Goal: Navigation & Orientation: Find specific page/section

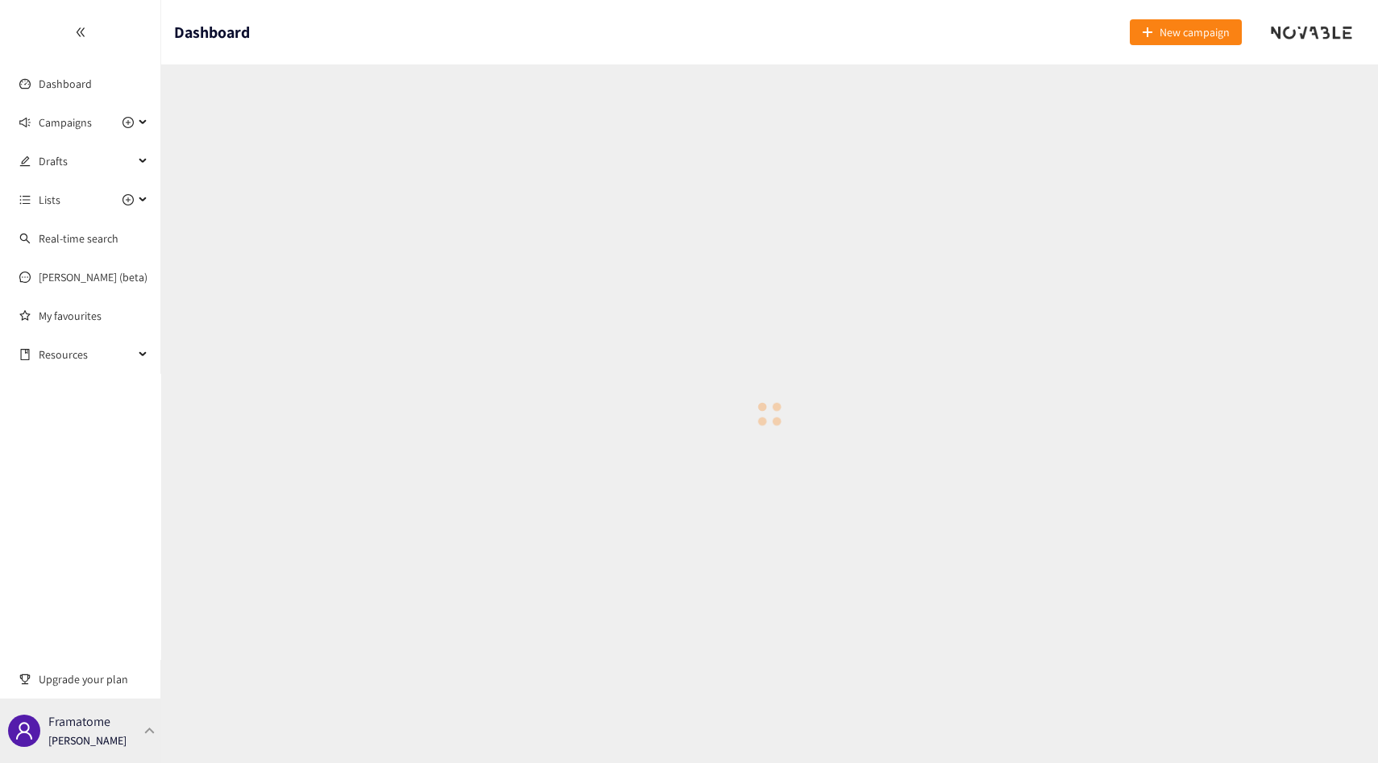
click at [110, 744] on p "[PERSON_NAME]" at bounding box center [87, 741] width 78 height 18
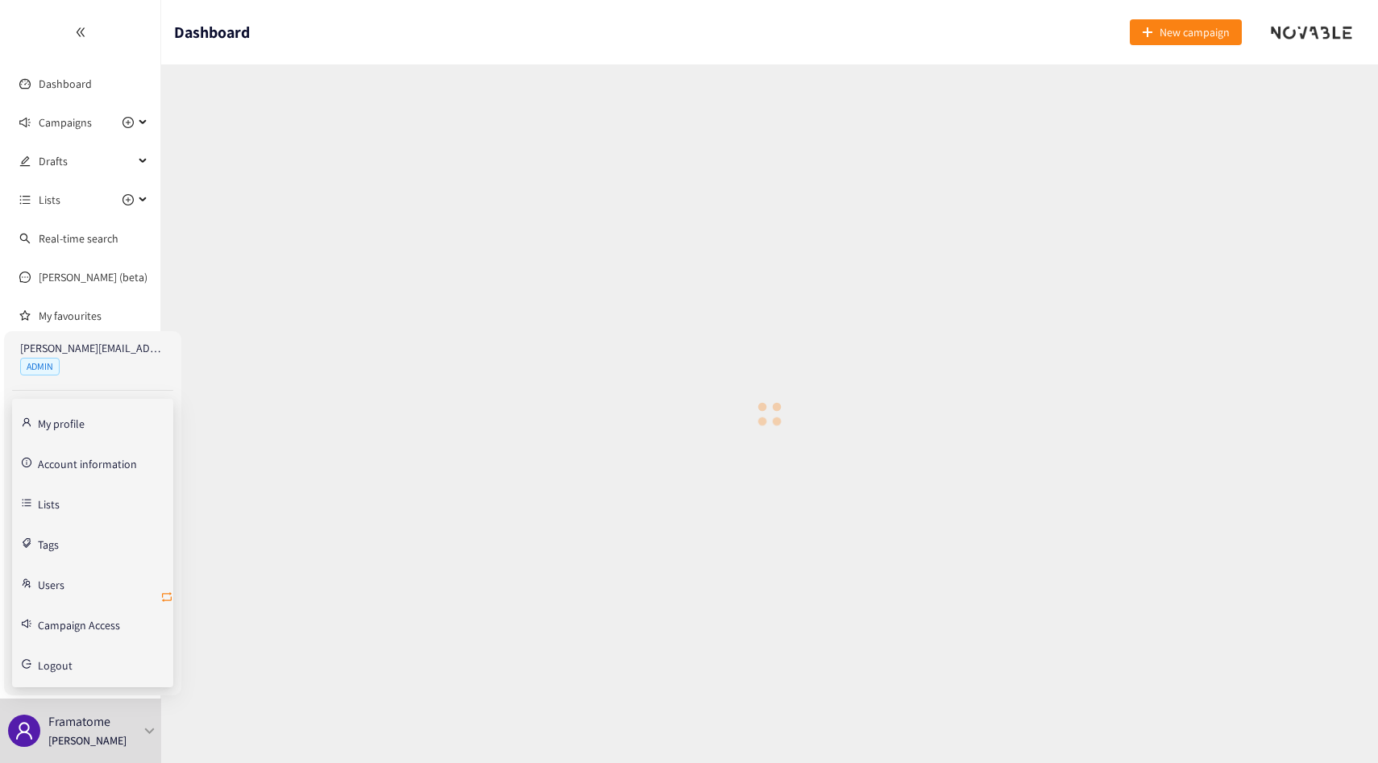
click at [170, 599] on icon "retweet" at bounding box center [166, 597] width 13 height 13
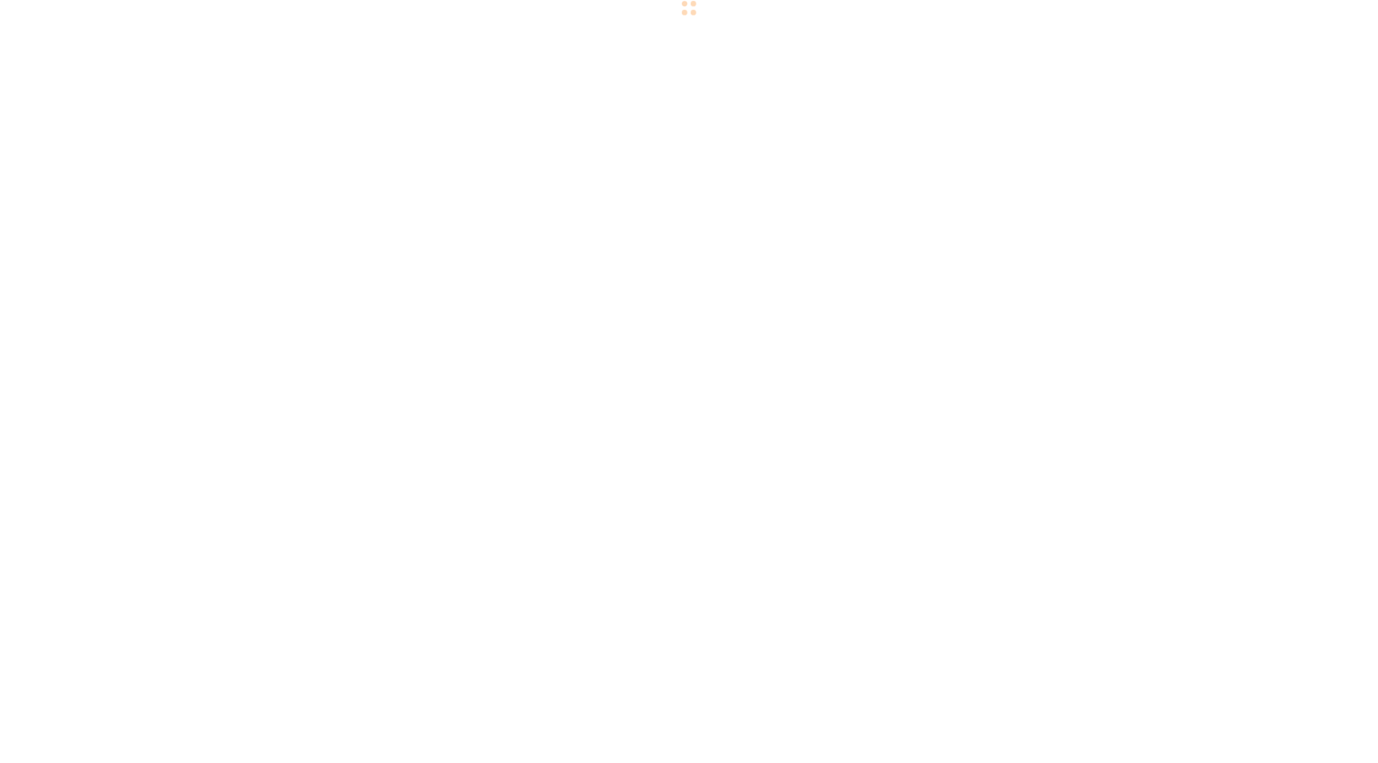
click at [52, 86] on body "We value your privacy We use cookies to enhance your browsing experience, serve…" at bounding box center [689, 381] width 1378 height 763
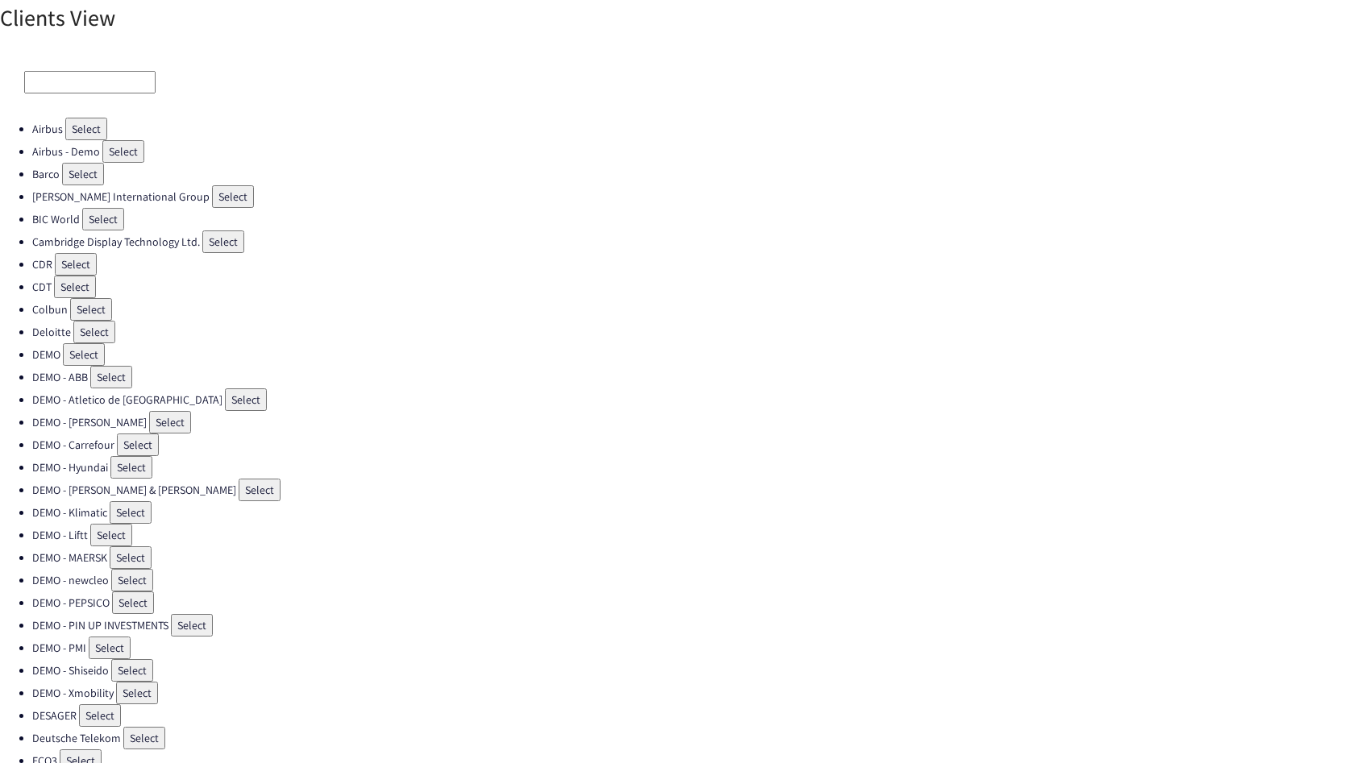
click at [51, 90] on input at bounding box center [89, 82] width 131 height 23
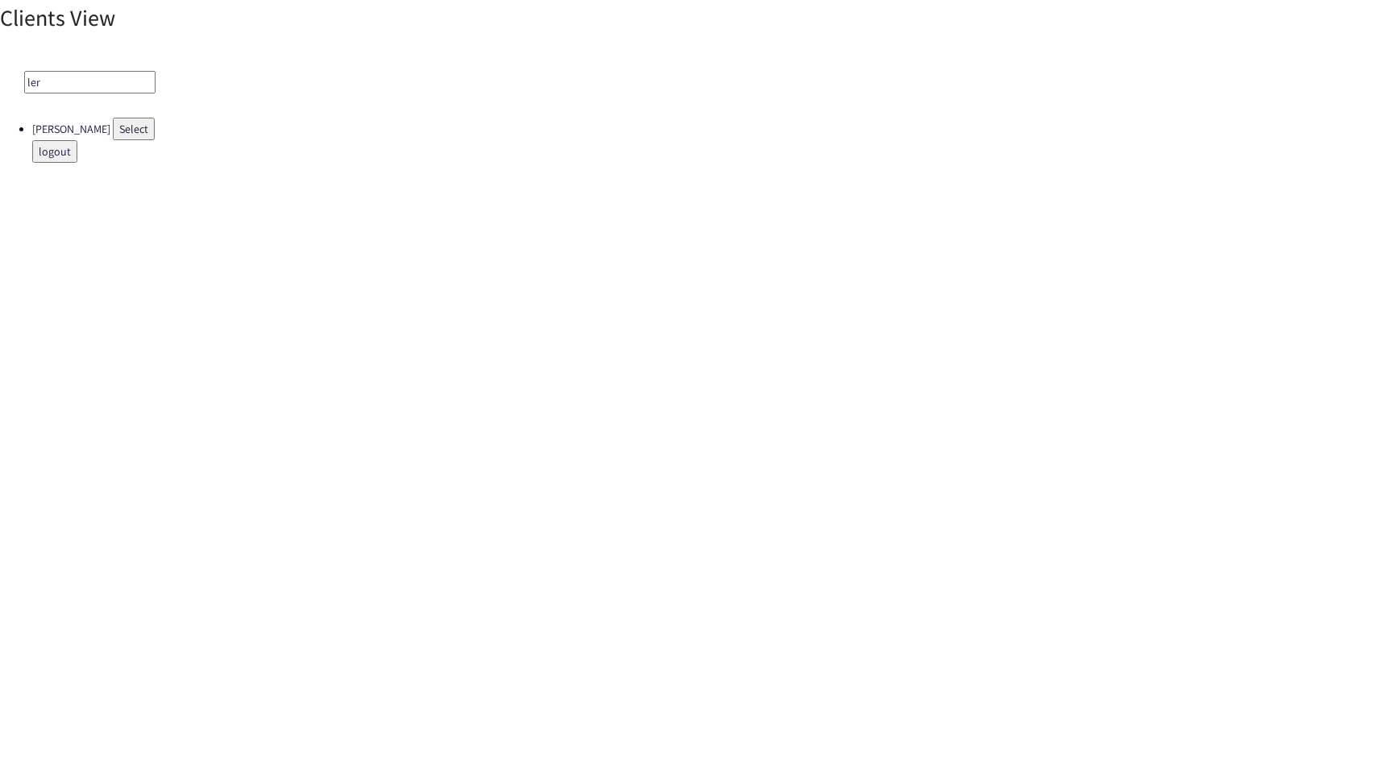
type input "ler"
click at [115, 133] on button "Select" at bounding box center [134, 129] width 42 height 23
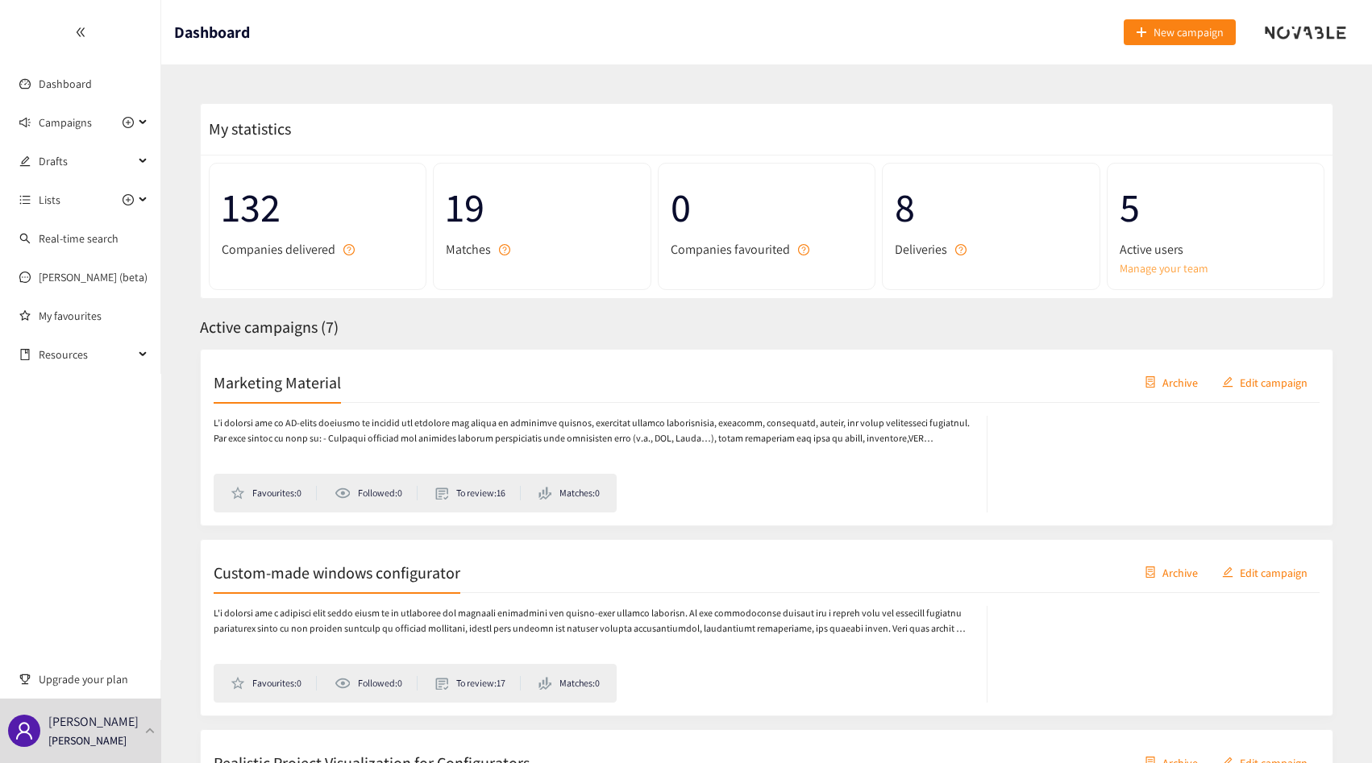
click at [1142, 261] on link "Manage your team" at bounding box center [1216, 269] width 192 height 18
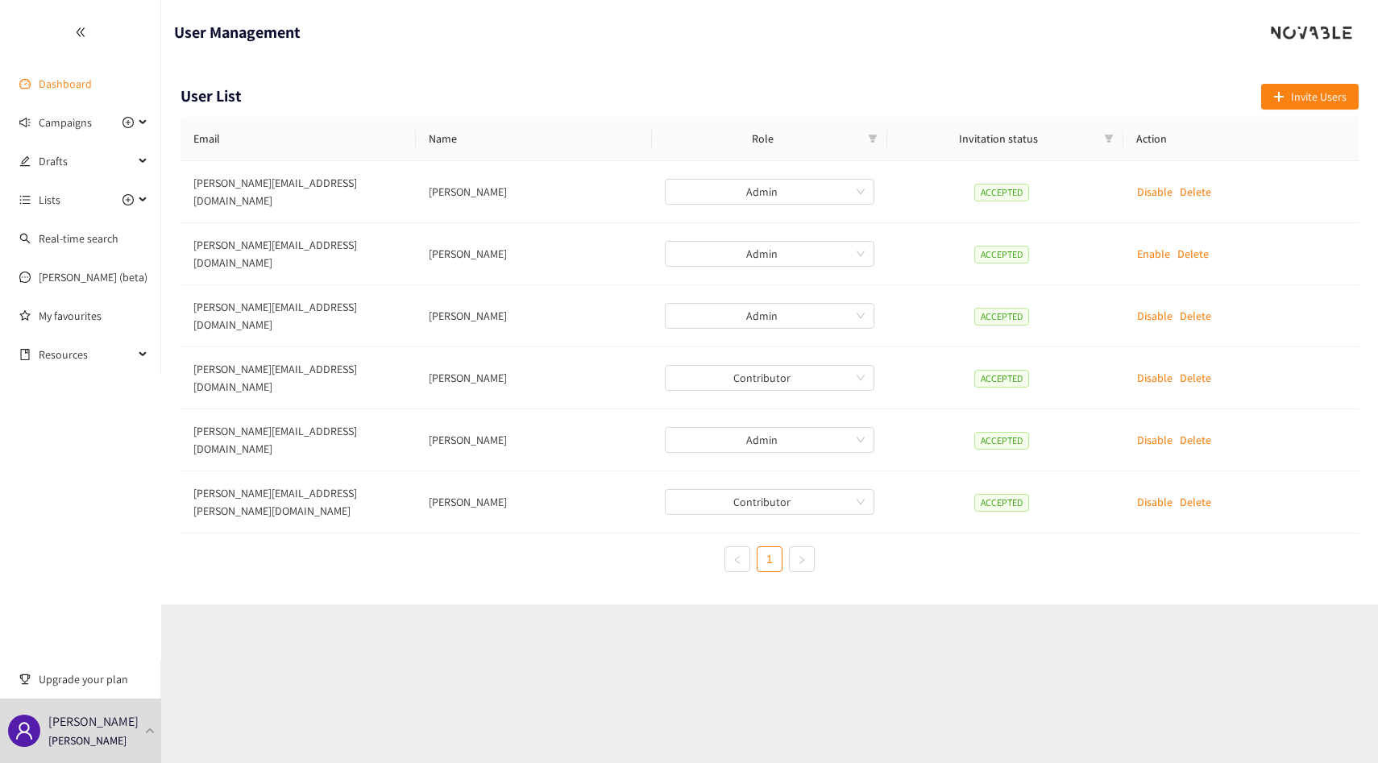
click at [92, 81] on link "Dashboard" at bounding box center [65, 84] width 53 height 15
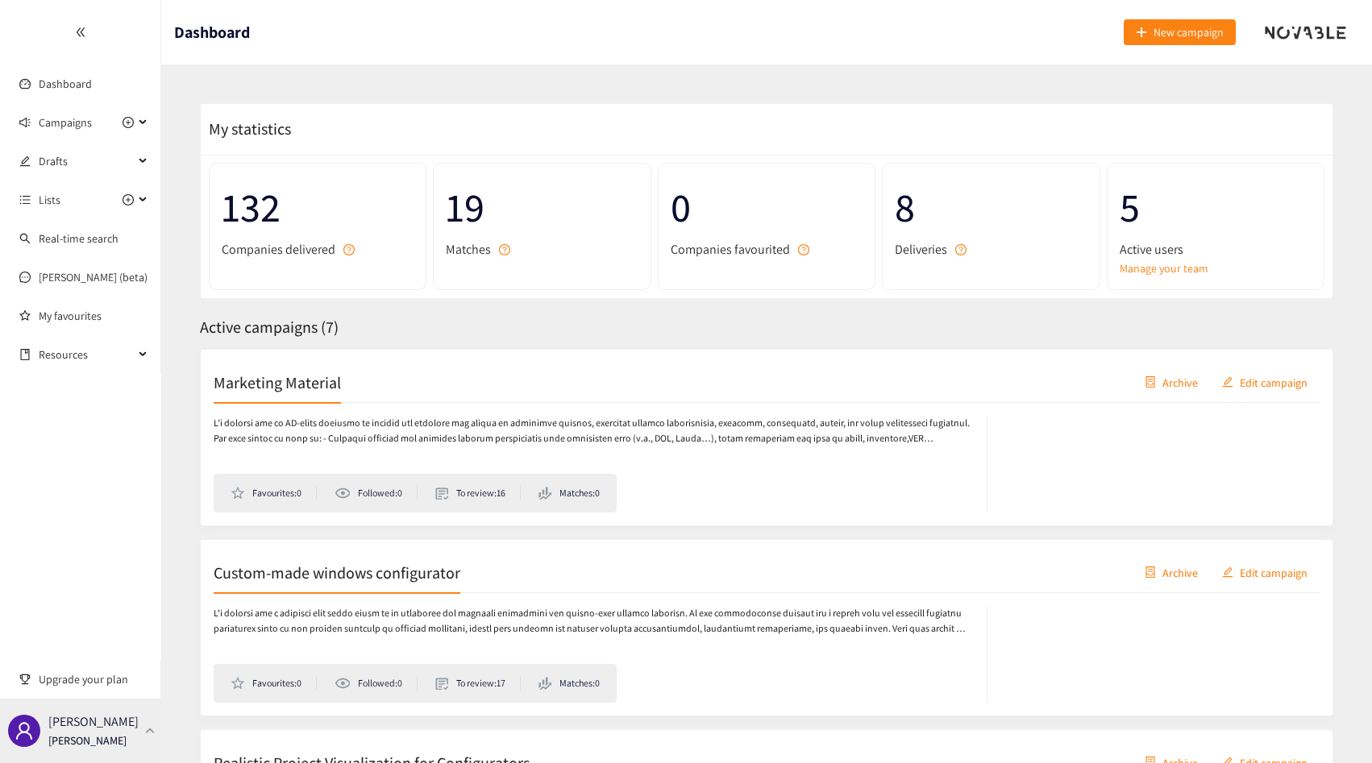
click at [113, 719] on p "Leroy Merlin" at bounding box center [93, 722] width 90 height 20
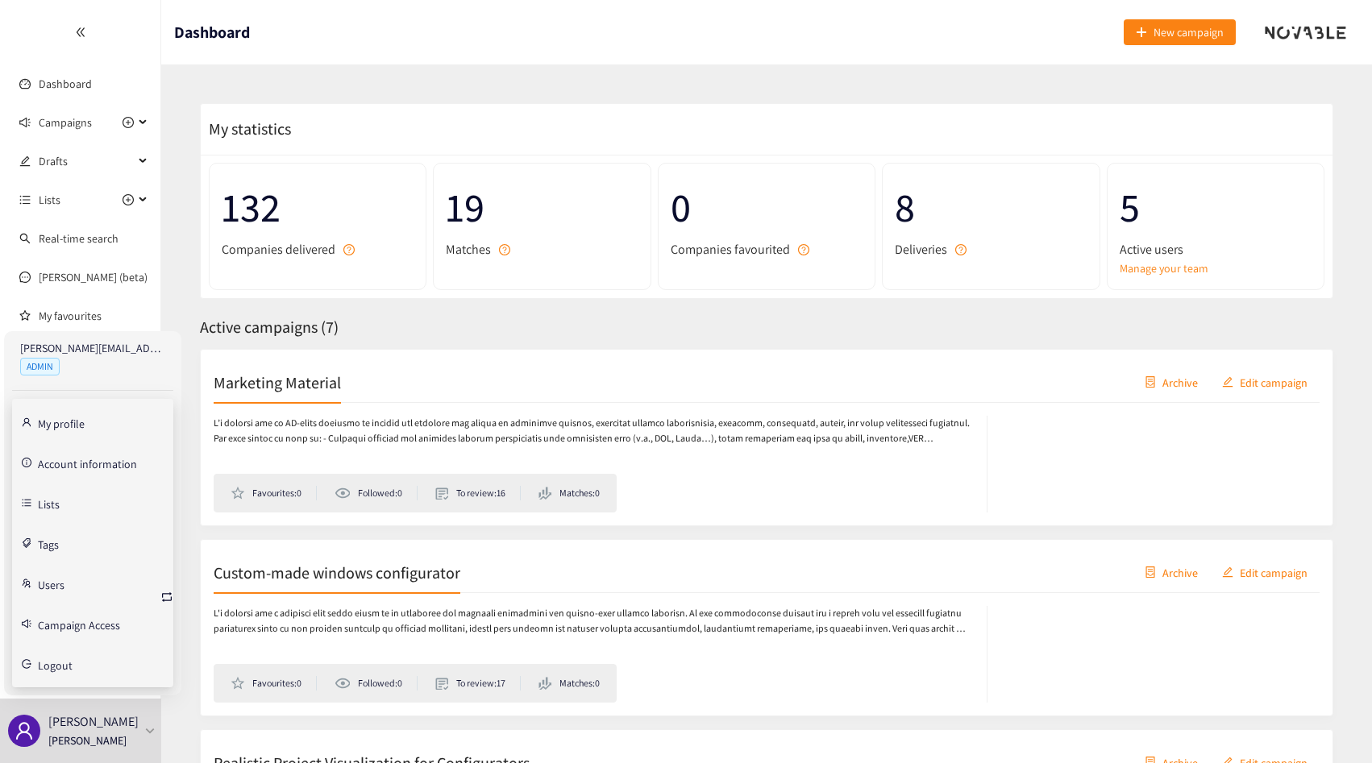
click at [60, 469] on link "Account information" at bounding box center [87, 462] width 99 height 15
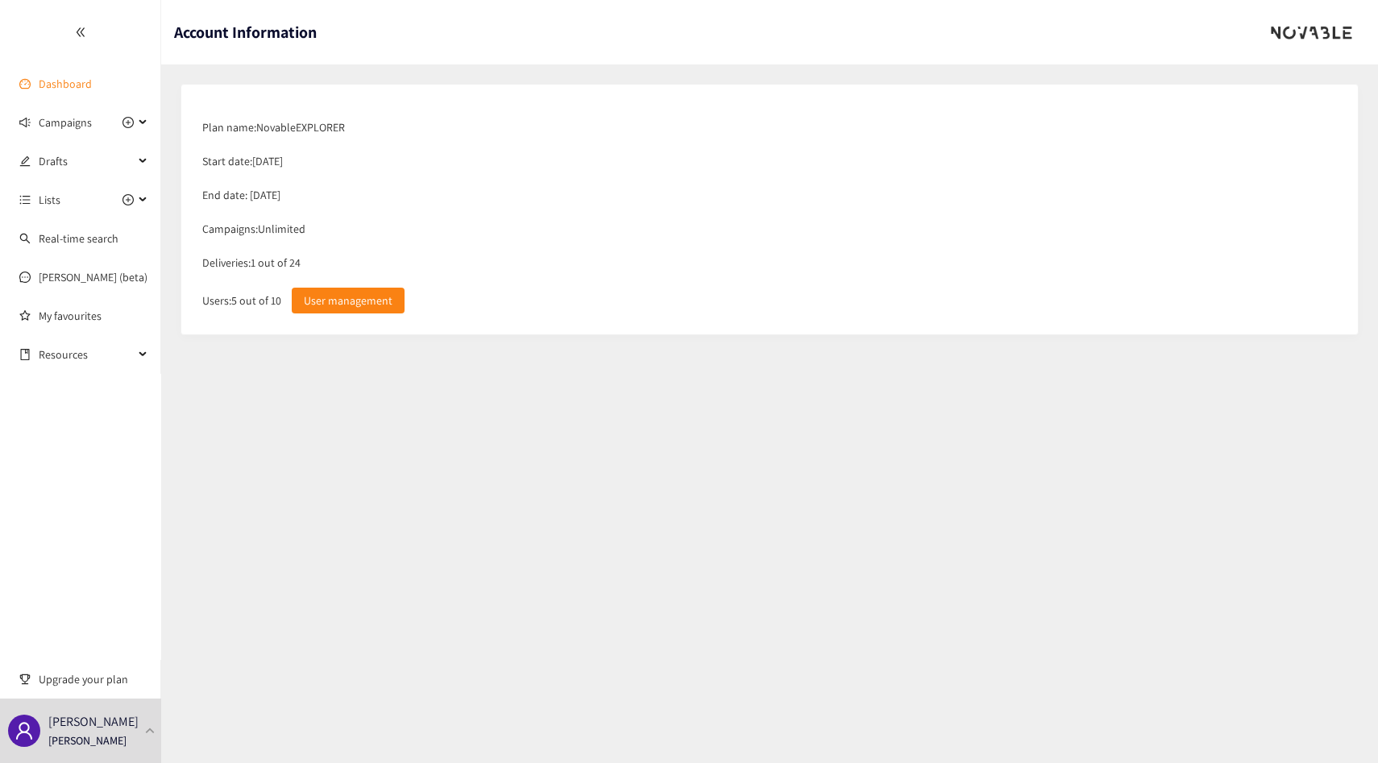
click at [77, 84] on link "Dashboard" at bounding box center [65, 84] width 53 height 15
